Goal: Task Accomplishment & Management: Manage account settings

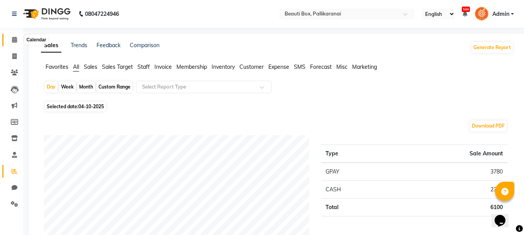
click at [13, 39] on icon at bounding box center [14, 40] width 5 height 6
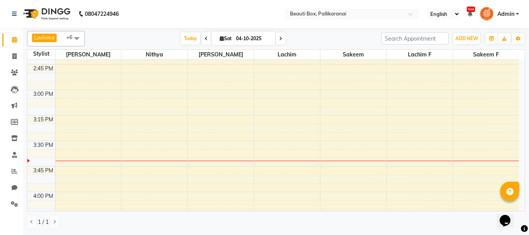
scroll to position [682, 0]
click at [291, 71] on div "8:00 AM 8:15 AM 8:30 AM 8:45 AM 9:00 AM 9:15 AM 9:30 AM 9:45 AM 10:00 AM 10:15 …" at bounding box center [273, 91] width 492 height 1426
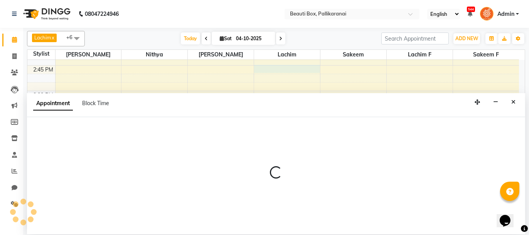
select select "9763"
select select "885"
select select "tentative"
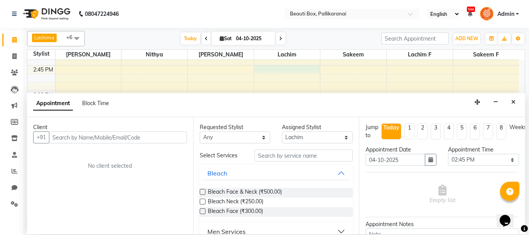
click at [71, 137] on input "text" at bounding box center [118, 137] width 138 height 12
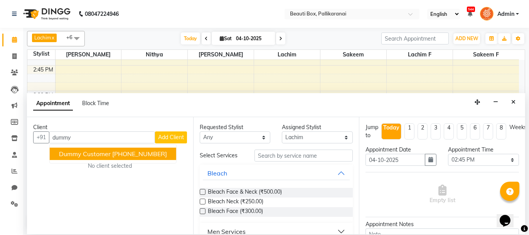
click at [93, 152] on span "Dummy Customer" at bounding box center [85, 154] width 52 height 8
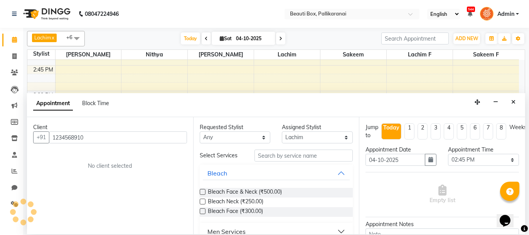
type input "1234568910"
click at [264, 156] on input "text" at bounding box center [304, 155] width 98 height 12
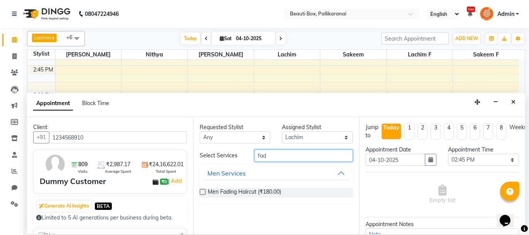
type input "fad"
click at [203, 191] on label at bounding box center [203, 192] width 6 height 6
click at [203, 191] on input "checkbox" at bounding box center [202, 192] width 5 height 5
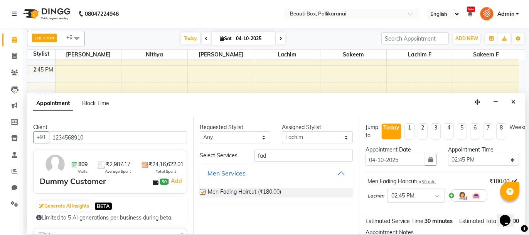
checkbox input "false"
drag, startPoint x: 282, startPoint y: 155, endPoint x: 248, endPoint y: 156, distance: 33.6
click at [248, 156] on div "Select Services fad" at bounding box center [276, 155] width 165 height 12
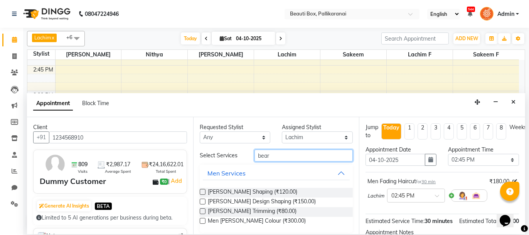
type input "bear"
click at [203, 192] on label at bounding box center [203, 192] width 6 height 6
click at [203, 192] on input "checkbox" at bounding box center [202, 192] width 5 height 5
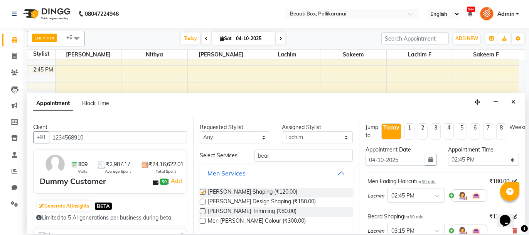
checkbox input "false"
click at [341, 139] on select "Select [PERSON_NAME] [PERSON_NAME] [PERSON_NAME] Ifzan [PERSON_NAME] Lachim Lac…" at bounding box center [317, 137] width 71 height 12
select select "7616"
click at [282, 131] on select "Select [PERSON_NAME] [PERSON_NAME] [PERSON_NAME] Ifzan [PERSON_NAME] Lachim Lac…" at bounding box center [317, 137] width 71 height 12
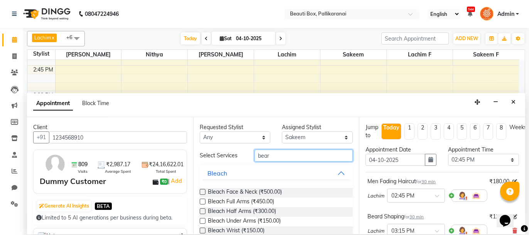
drag, startPoint x: 271, startPoint y: 156, endPoint x: 225, endPoint y: 151, distance: 47.0
click at [225, 151] on div "Select Services bear" at bounding box center [276, 155] width 165 height 12
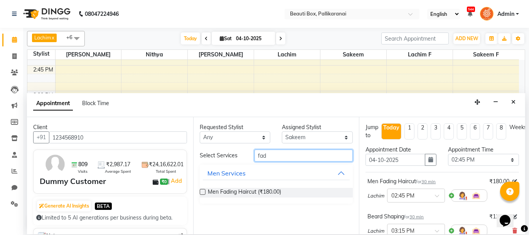
type input "fad"
click at [202, 189] on label at bounding box center [203, 192] width 6 height 6
click at [202, 190] on input "checkbox" at bounding box center [202, 192] width 5 height 5
checkbox input "false"
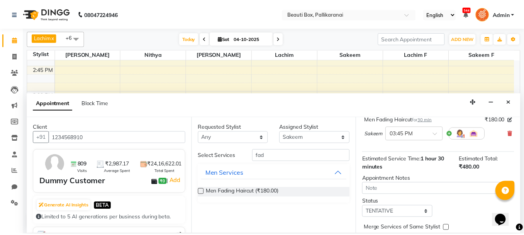
scroll to position [164, 0]
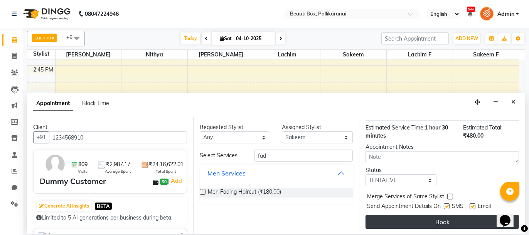
click at [432, 223] on button "Book" at bounding box center [443, 222] width 154 height 14
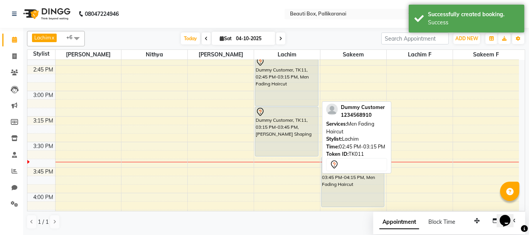
click at [286, 94] on div "Dummy Customer, TK11, 02:45 PM-03:15 PM, Men Fading Haircut" at bounding box center [286, 81] width 63 height 49
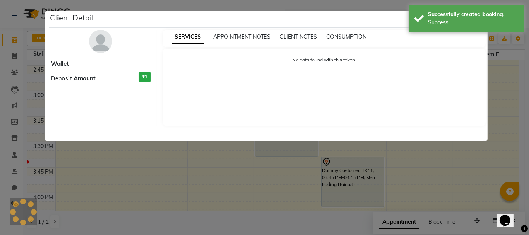
select select "7"
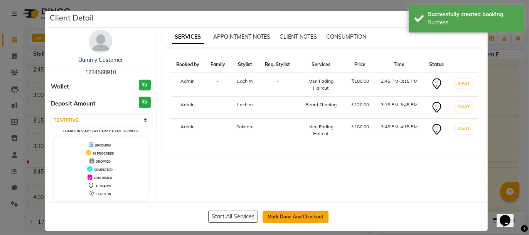
click at [290, 213] on button "Mark Done And Checkout" at bounding box center [296, 216] width 66 height 12
select select "service"
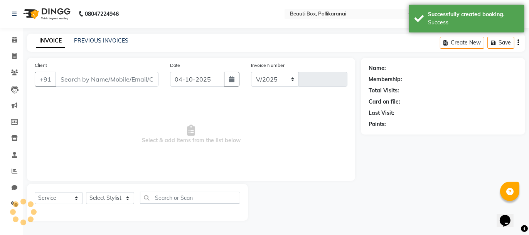
select select "11"
type input "2941"
type input "1234568910"
select select "9763"
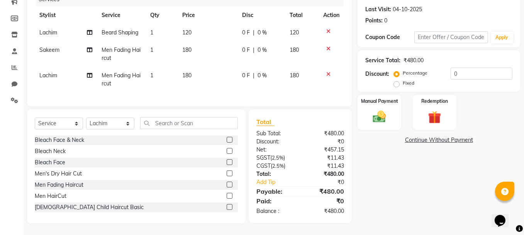
scroll to position [108, 0]
click at [377, 109] on img at bounding box center [379, 116] width 22 height 15
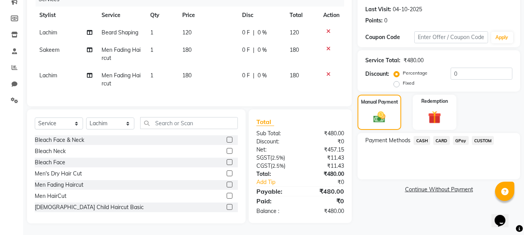
click at [457, 136] on span "GPay" at bounding box center [461, 140] width 16 height 9
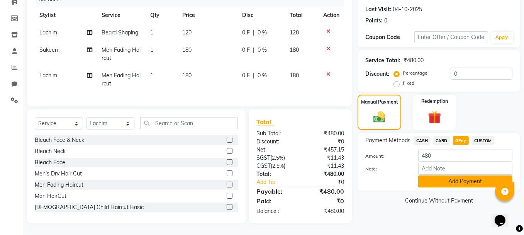
click at [458, 175] on button "Add Payment" at bounding box center [465, 181] width 94 height 12
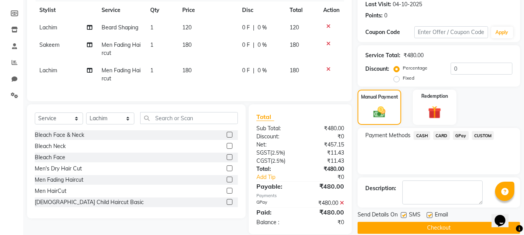
click at [436, 225] on button "Checkout" at bounding box center [438, 228] width 162 height 12
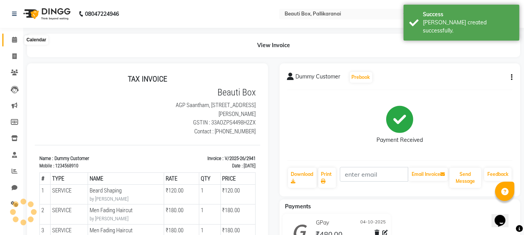
click at [15, 39] on icon at bounding box center [14, 40] width 5 height 6
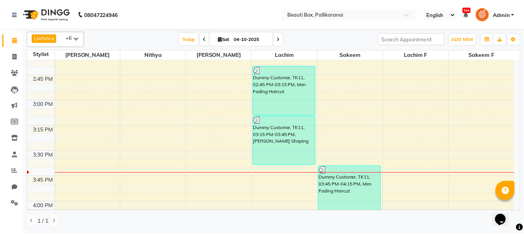
scroll to position [668, 0]
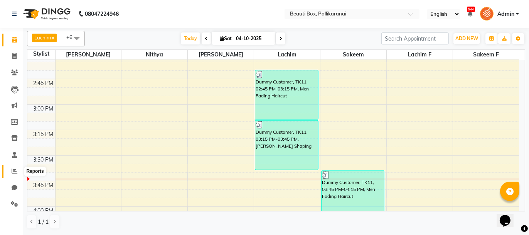
click at [15, 170] on icon at bounding box center [15, 171] width 6 height 6
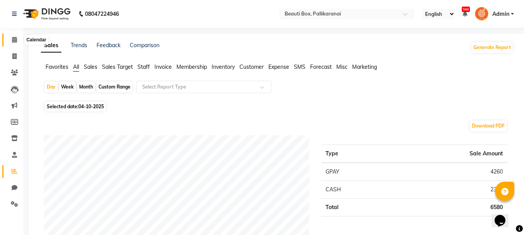
click at [13, 40] on icon at bounding box center [14, 40] width 5 height 6
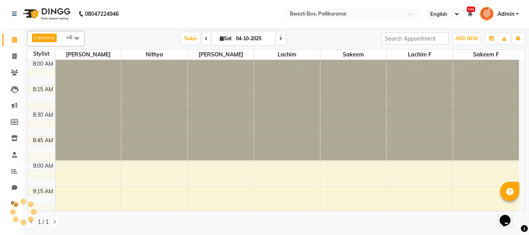
scroll to position [704, 0]
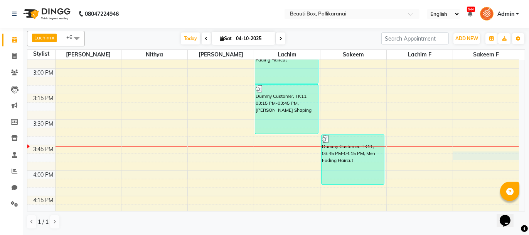
click at [461, 154] on div "8:00 AM 8:15 AM 8:30 AM 8:45 AM 9:00 AM 9:15 AM 9:30 AM 9:45 AM 10:00 AM 10:15 …" at bounding box center [273, 68] width 492 height 1426
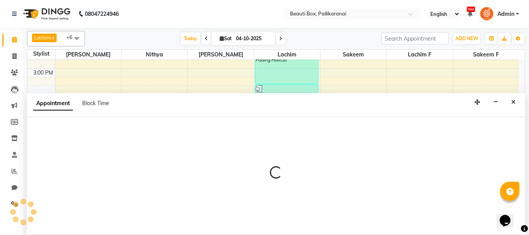
select select "8438"
select select "960"
select select "tentative"
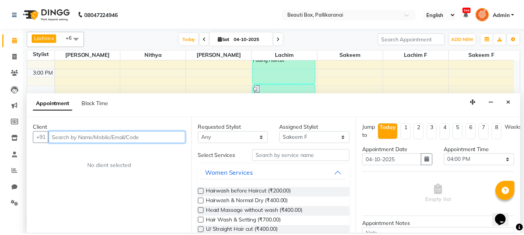
scroll to position [78, 0]
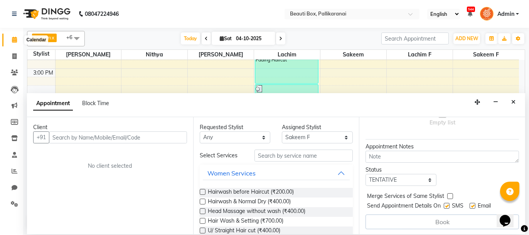
click at [13, 40] on icon at bounding box center [14, 40] width 5 height 6
click at [15, 169] on icon at bounding box center [15, 171] width 6 height 6
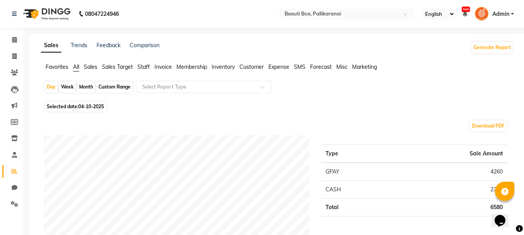
scroll to position [45, 0]
